Goal: Navigation & Orientation: Find specific page/section

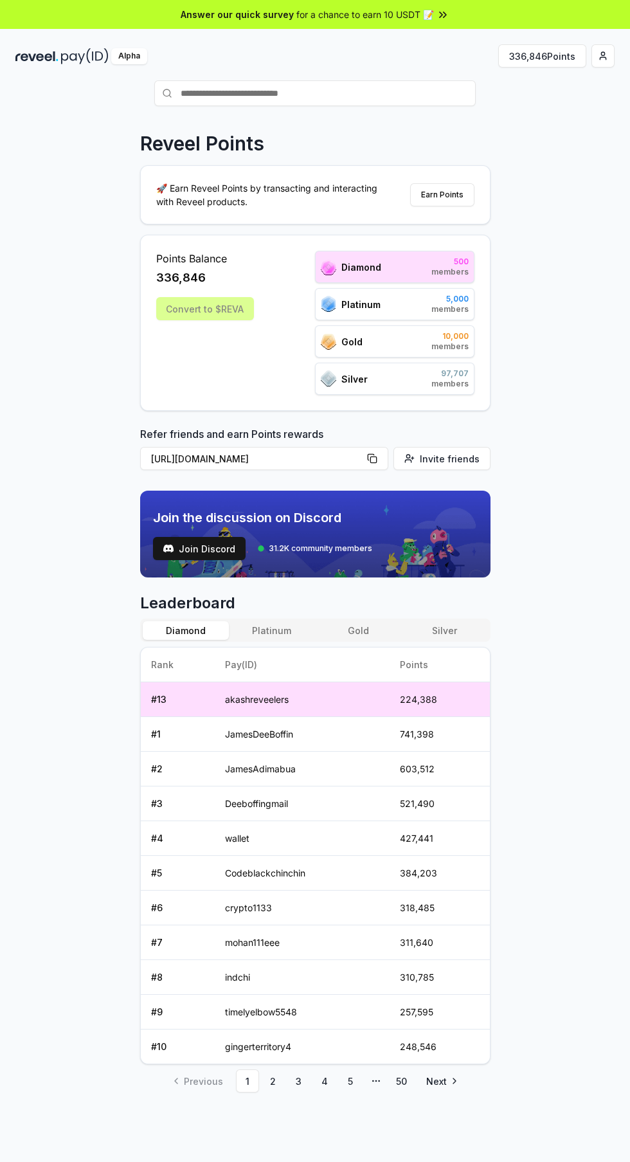
click at [272, 1087] on link "2" at bounding box center [273, 1080] width 23 height 23
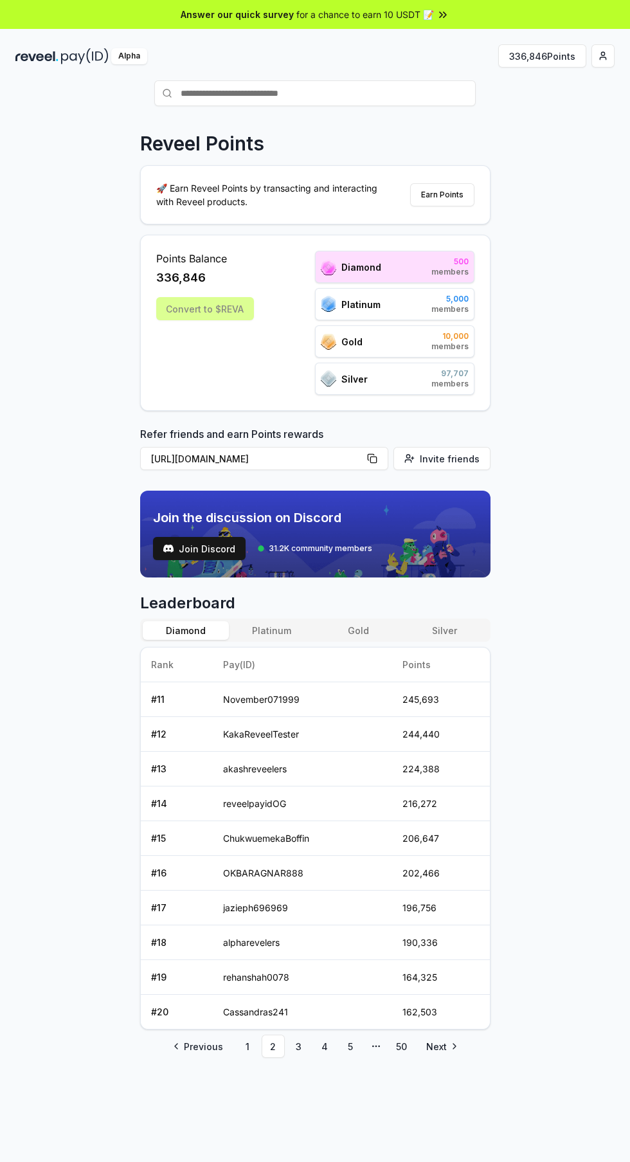
click at [301, 624] on button "Platinum" at bounding box center [272, 630] width 86 height 19
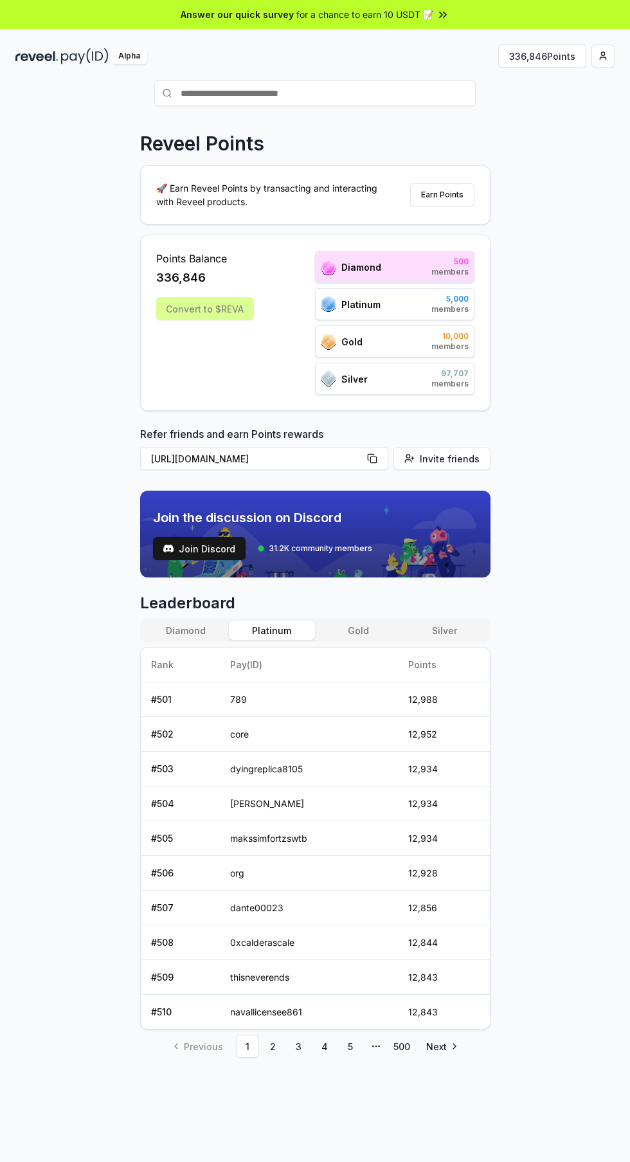
click at [429, 624] on button "Silver" at bounding box center [444, 630] width 86 height 19
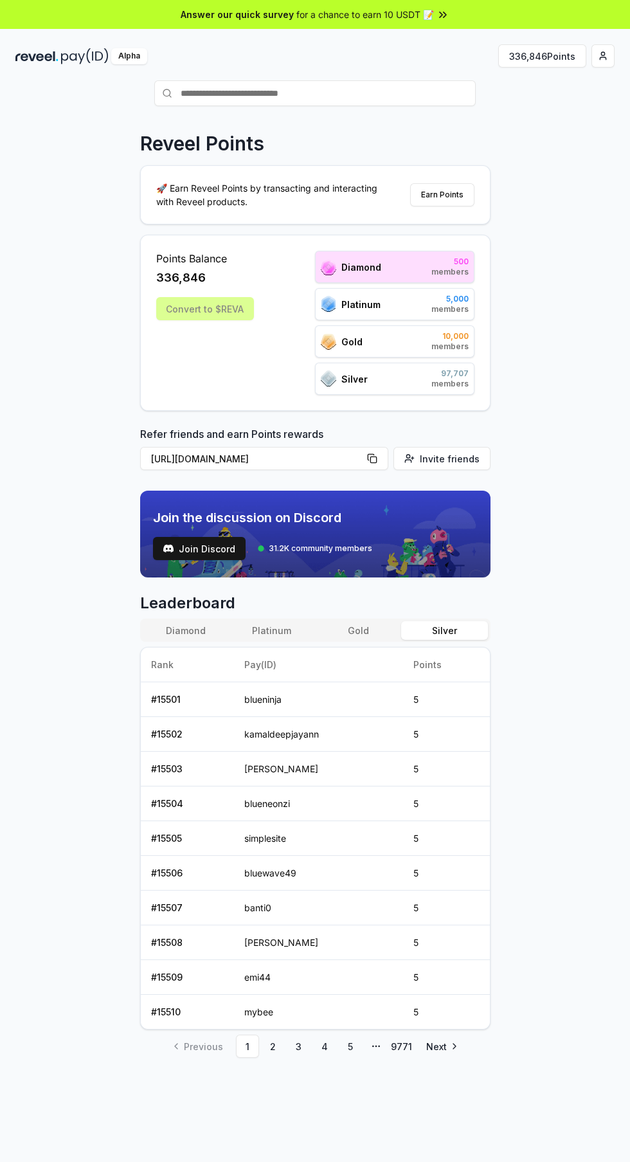
click at [373, 628] on button "Gold" at bounding box center [358, 630] width 86 height 19
click at [255, 622] on button "Platinum" at bounding box center [272, 630] width 86 height 19
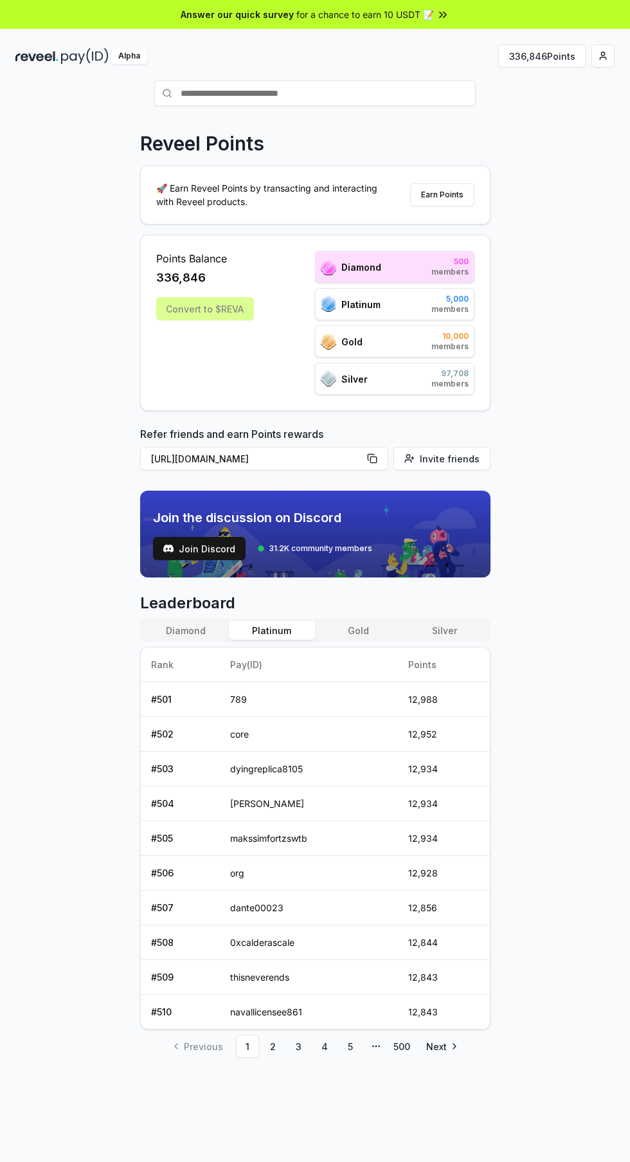
click at [272, 1046] on link "2" at bounding box center [273, 1045] width 23 height 23
click at [323, 1044] on link "4" at bounding box center [324, 1045] width 23 height 23
click at [178, 638] on button "Diamond" at bounding box center [186, 630] width 86 height 19
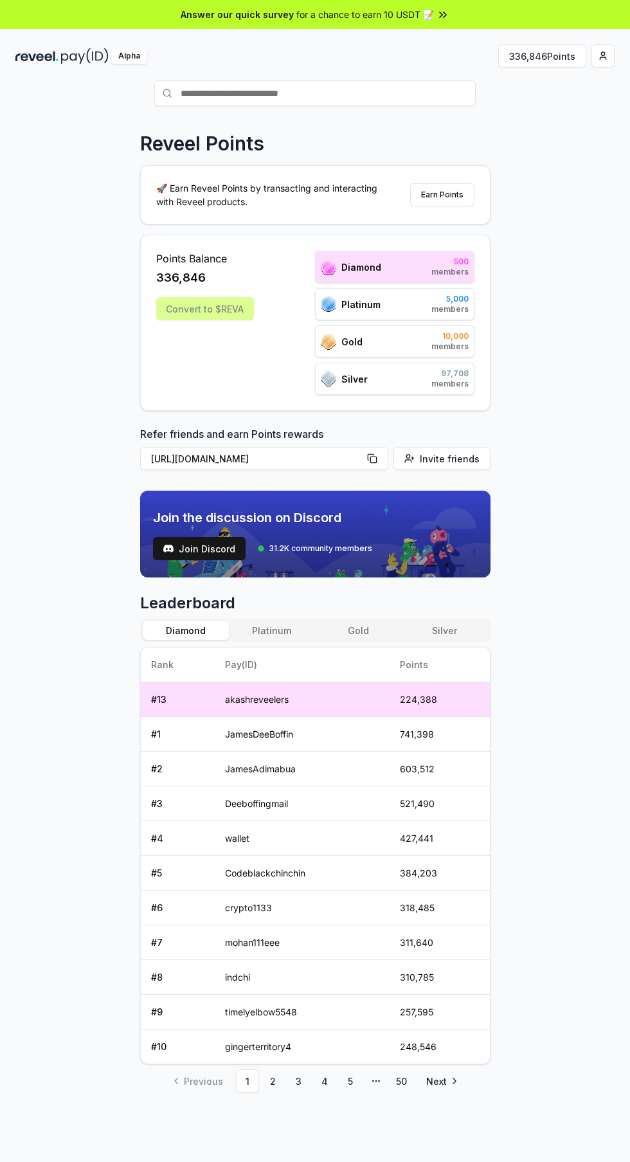
click at [298, 1081] on link "3" at bounding box center [298, 1080] width 23 height 23
